Goal: Obtain resource: Download file/media

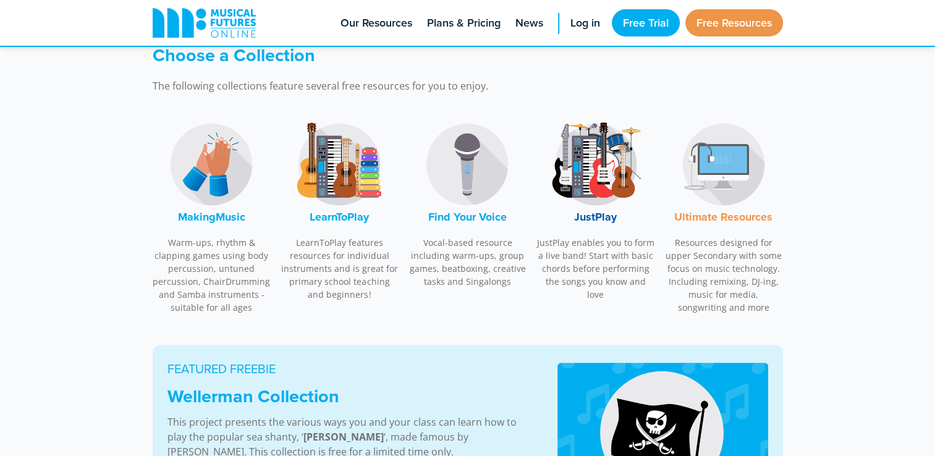
scroll to position [368, 0]
click at [612, 184] on img at bounding box center [595, 165] width 93 height 93
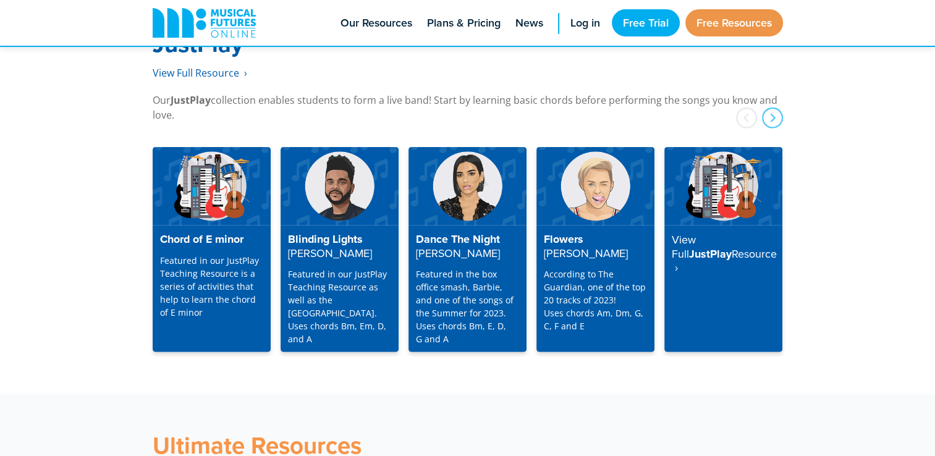
scroll to position [3204, 0]
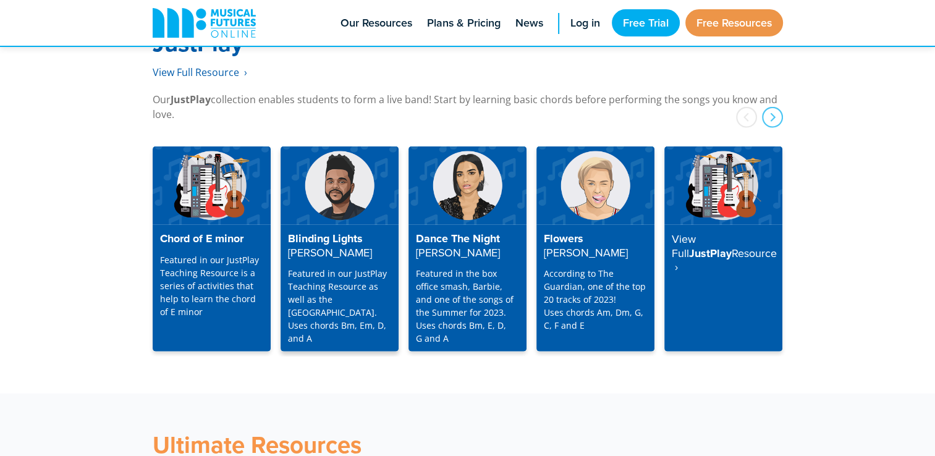
click at [343, 232] on h4 "Blinding Lights The Weeknd" at bounding box center [339, 245] width 103 height 27
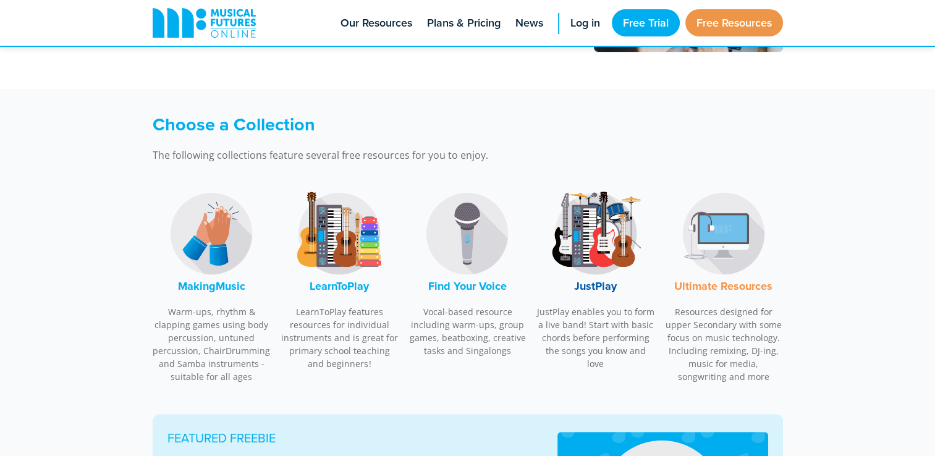
scroll to position [299, 0]
click at [334, 216] on img at bounding box center [339, 233] width 93 height 93
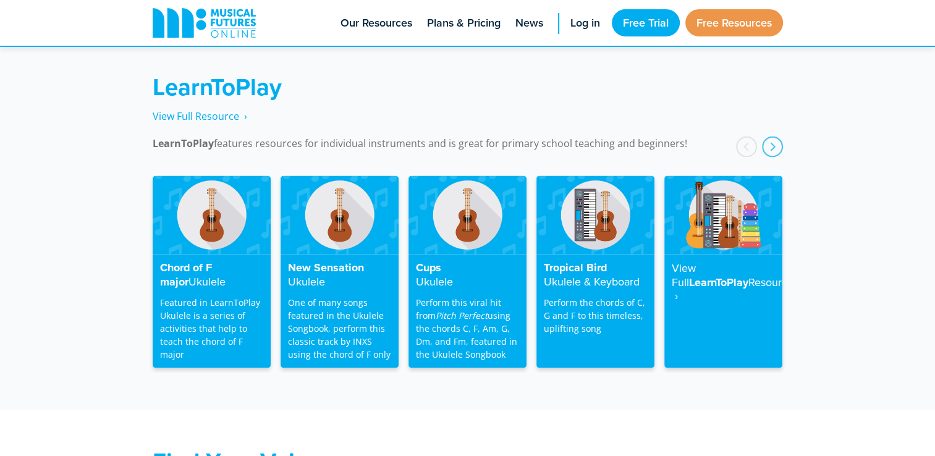
scroll to position [1982, 0]
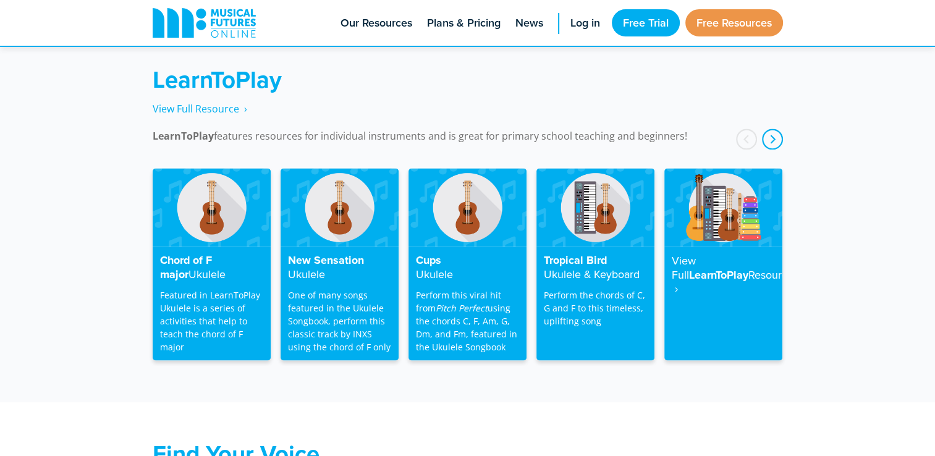
click at [774, 129] on div "next" at bounding box center [772, 139] width 21 height 21
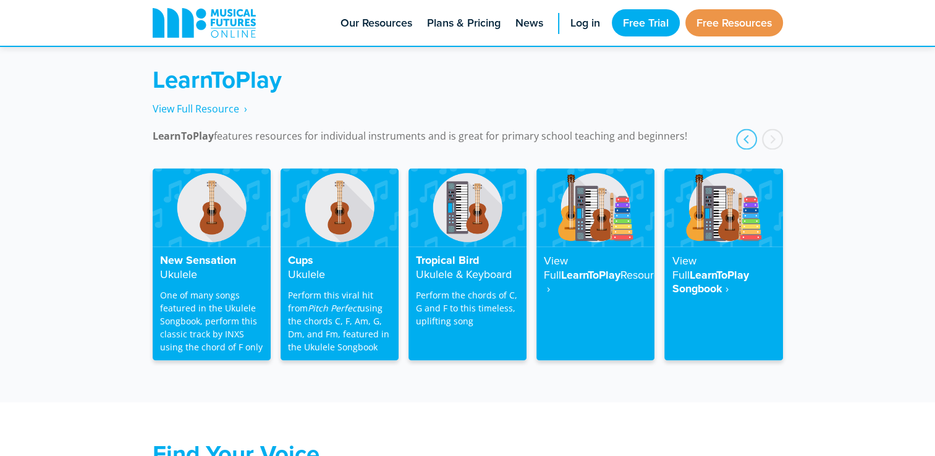
click at [774, 129] on div "next" at bounding box center [772, 139] width 21 height 21
